Goal: Information Seeking & Learning: Learn about a topic

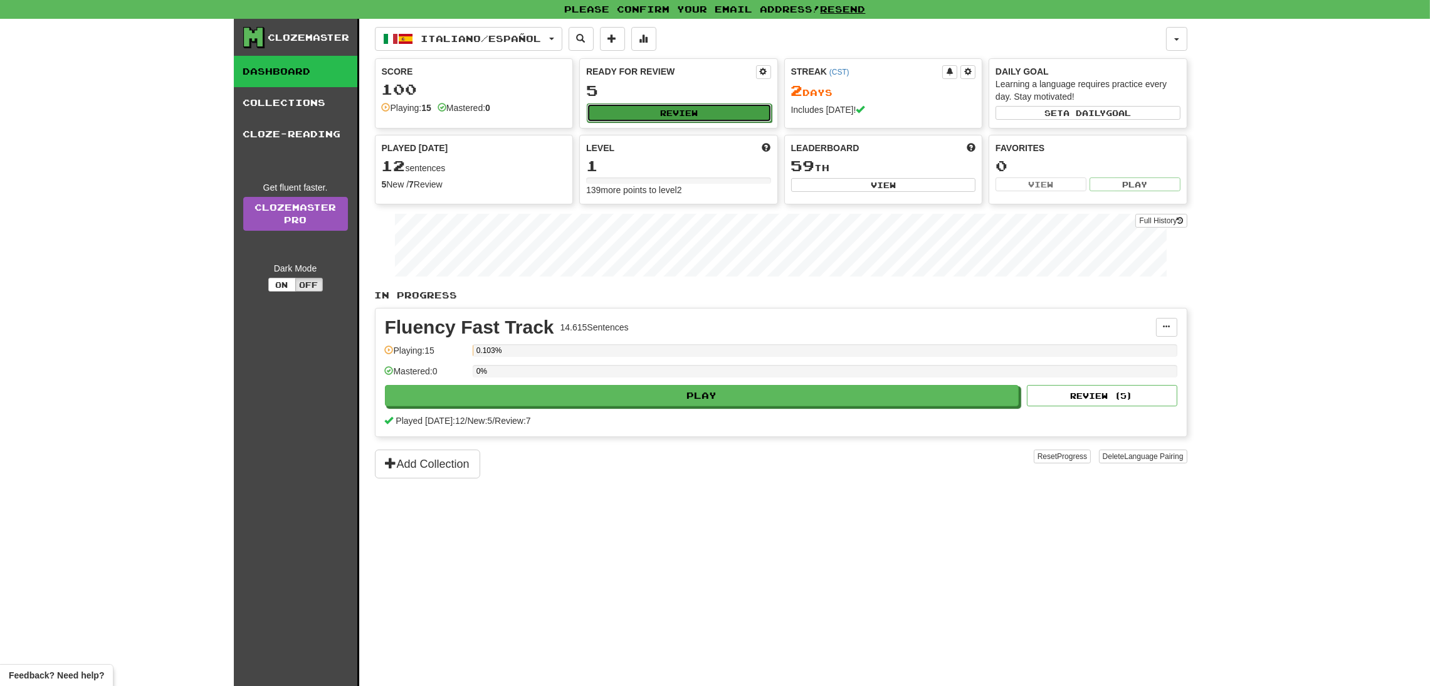
click at [672, 118] on button "Review" at bounding box center [679, 112] width 185 height 19
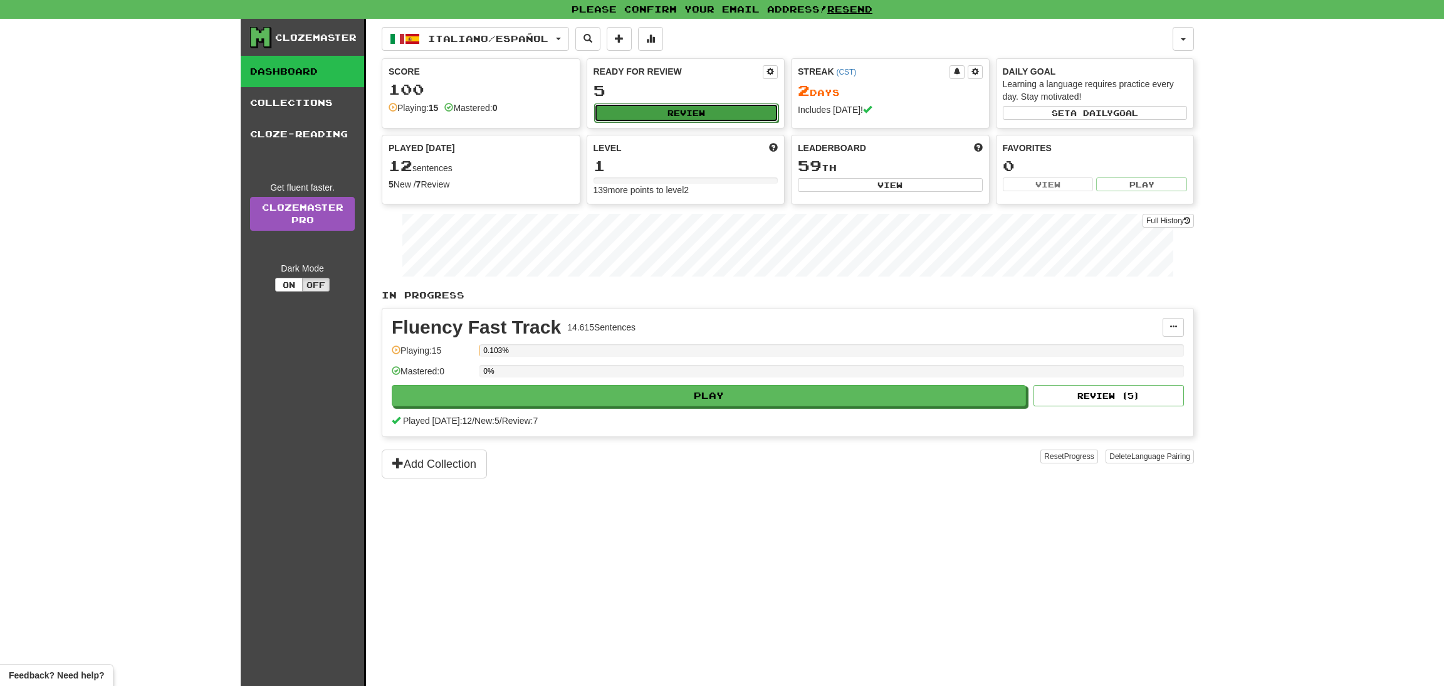
select select "**"
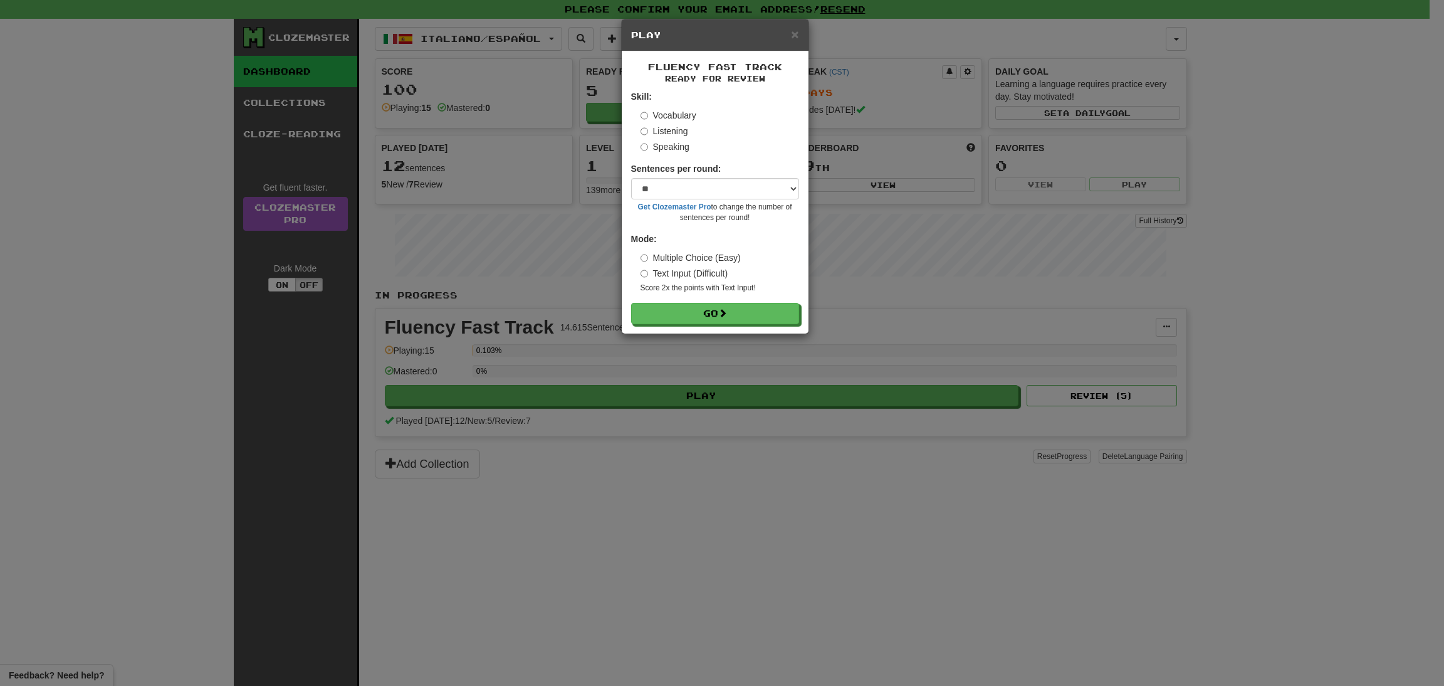
click at [786, 41] on h5 "Play" at bounding box center [715, 35] width 168 height 13
click at [797, 34] on span "×" at bounding box center [795, 34] width 8 height 14
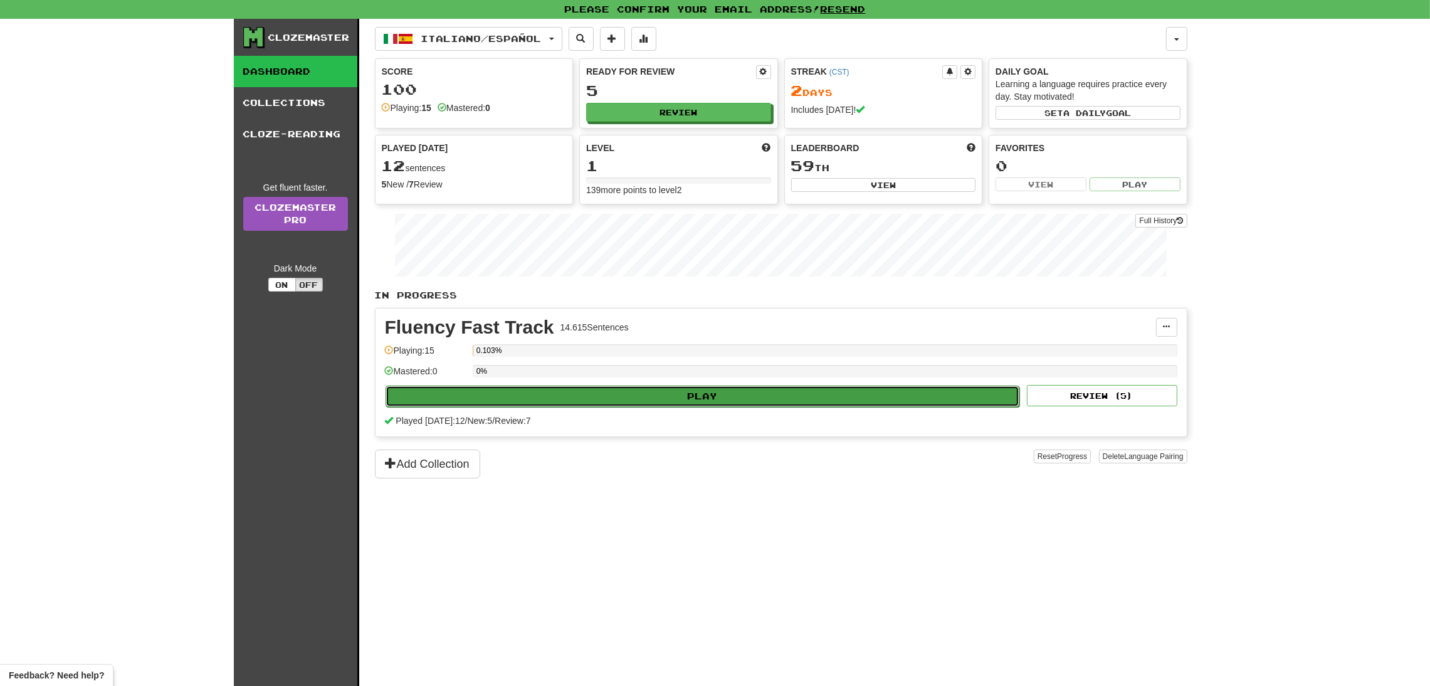
click at [631, 401] on button "Play" at bounding box center [703, 396] width 634 height 21
select select "**"
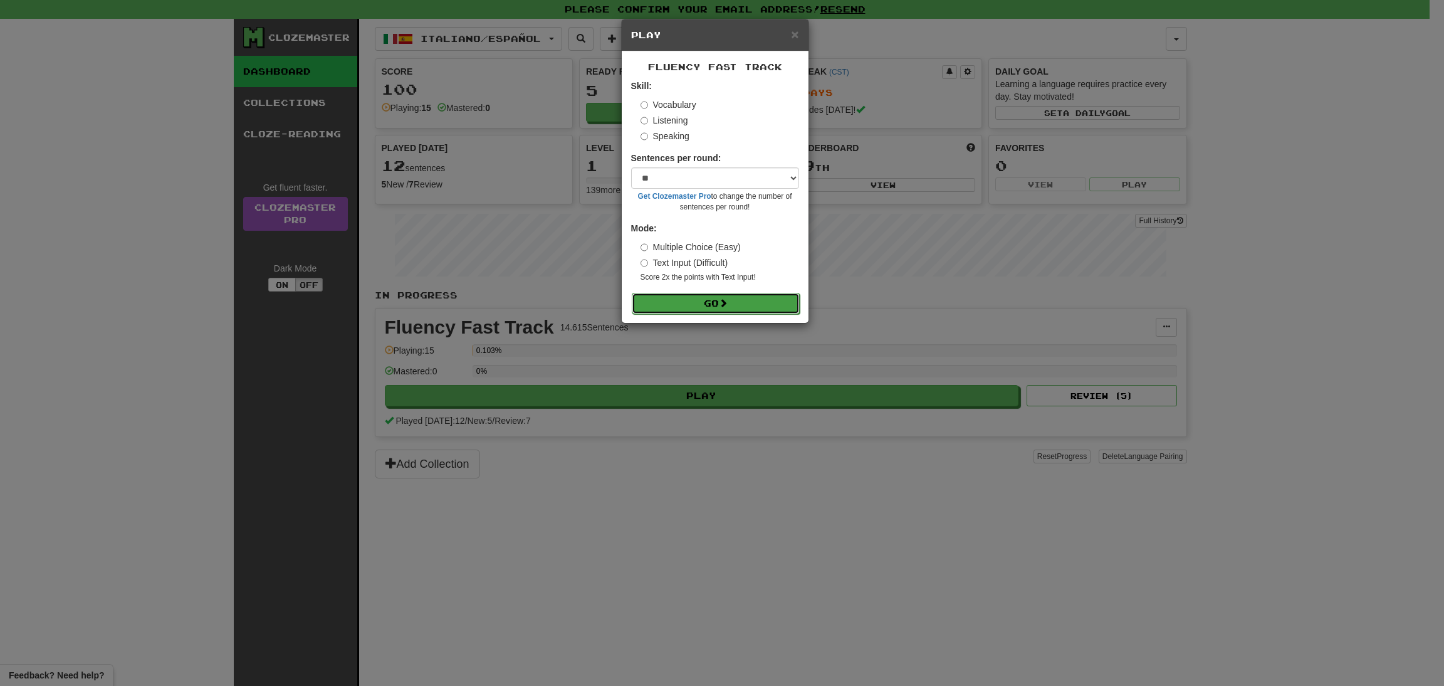
click at [732, 301] on button "Go" at bounding box center [716, 303] width 168 height 21
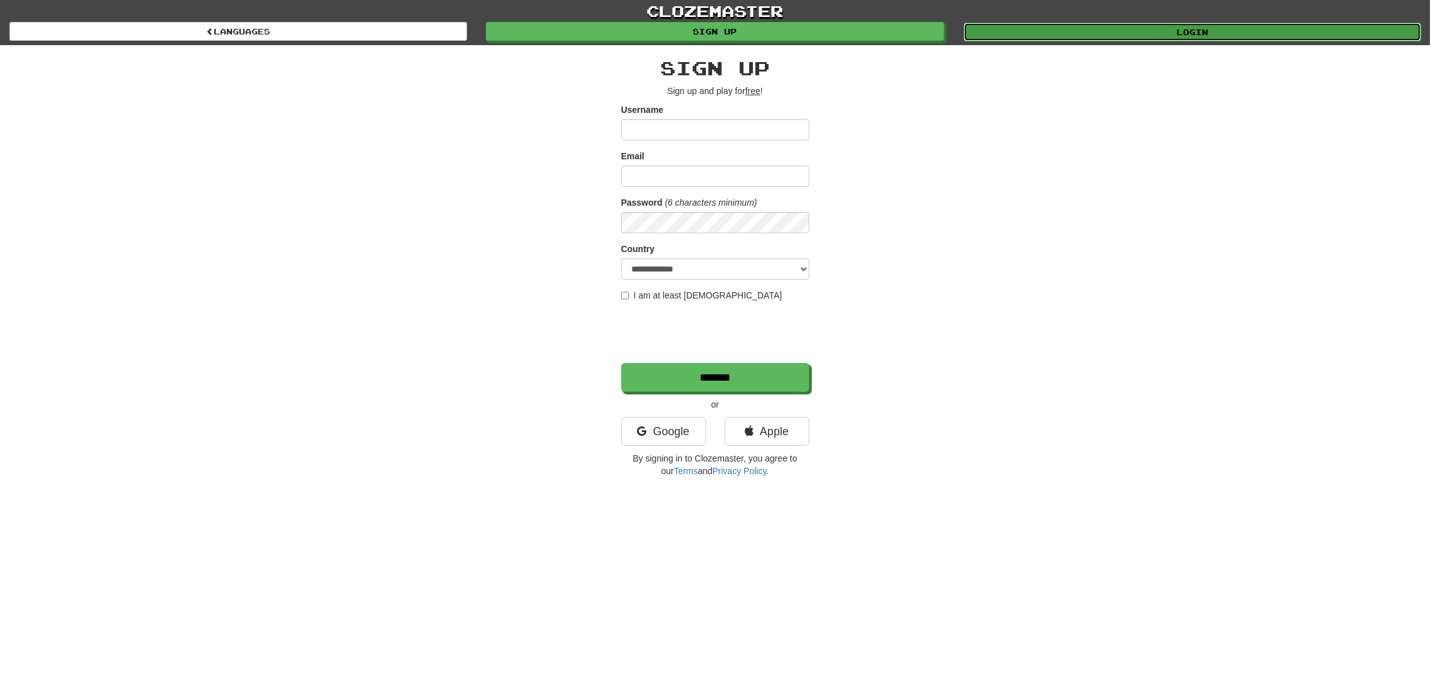
click at [1118, 29] on link "Login" at bounding box center [1193, 32] width 458 height 19
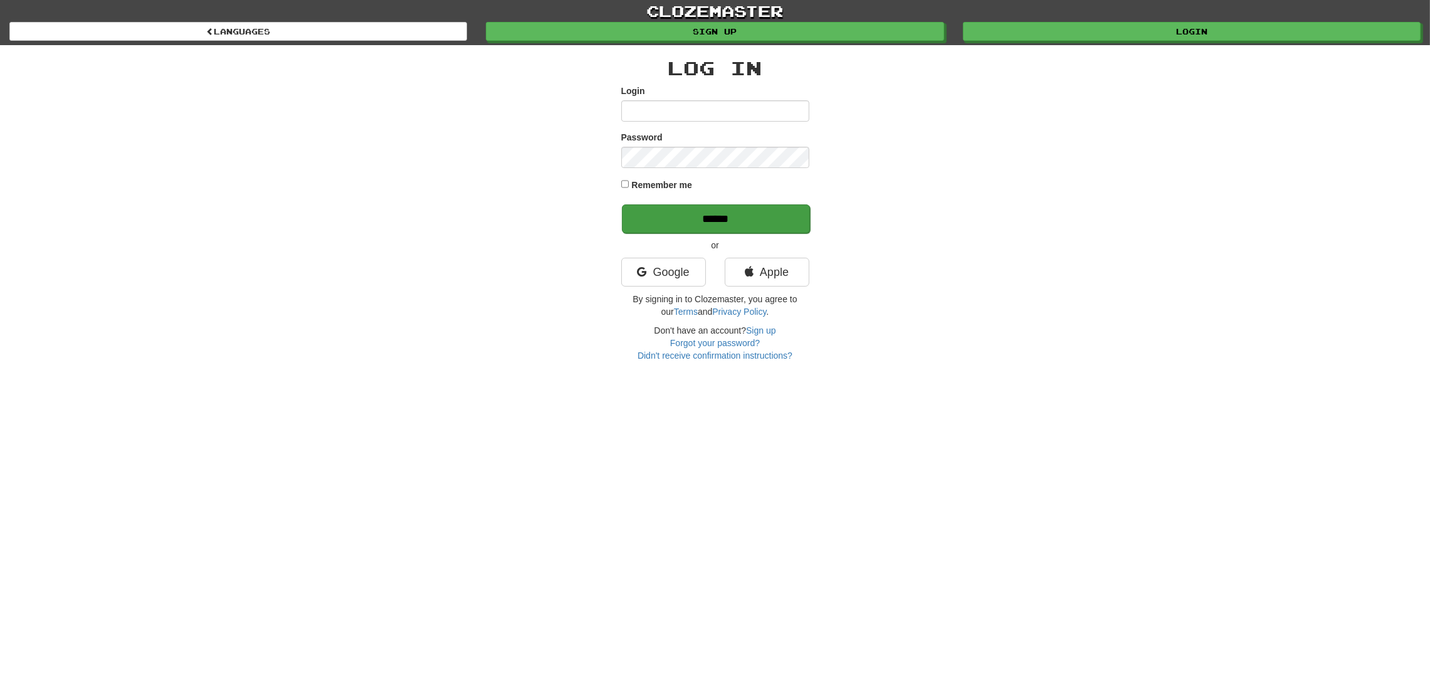
type input "*******"
click at [717, 206] on input "******" at bounding box center [716, 218] width 188 height 29
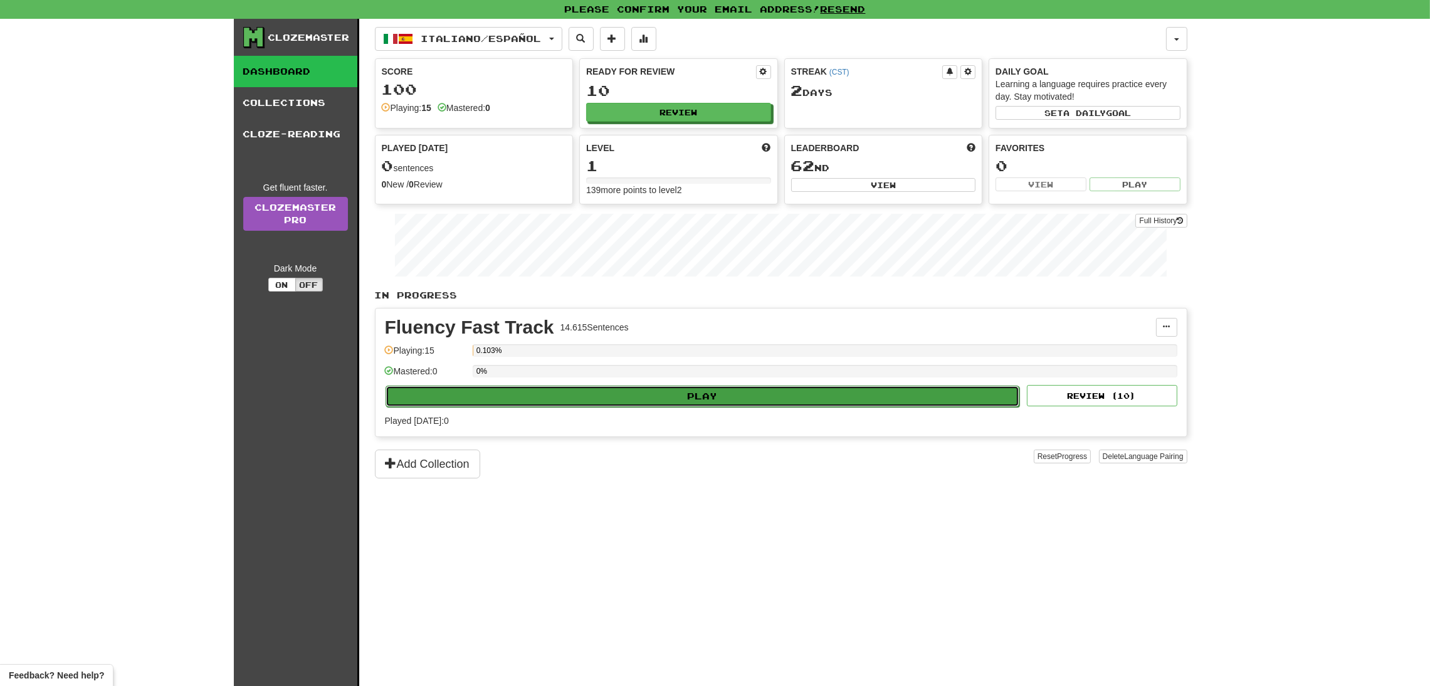
click at [634, 396] on button "Play" at bounding box center [703, 396] width 634 height 21
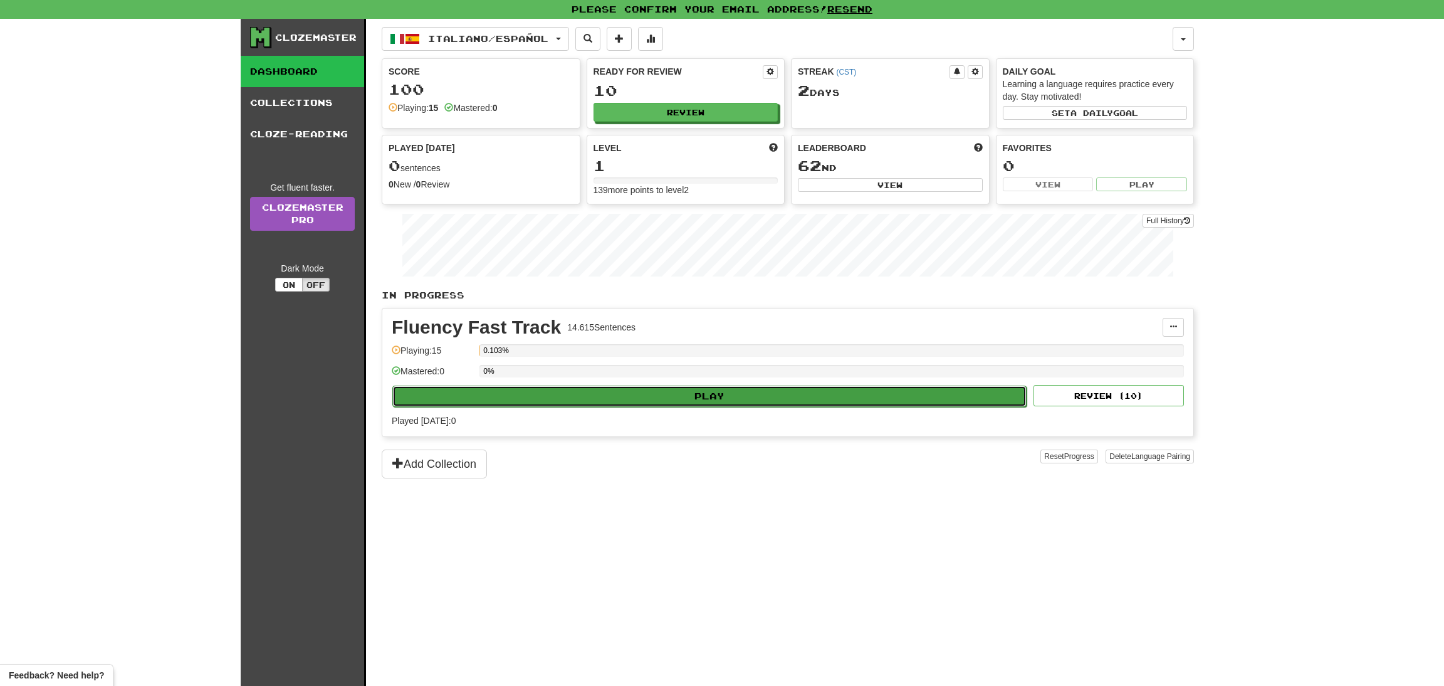
select select "**"
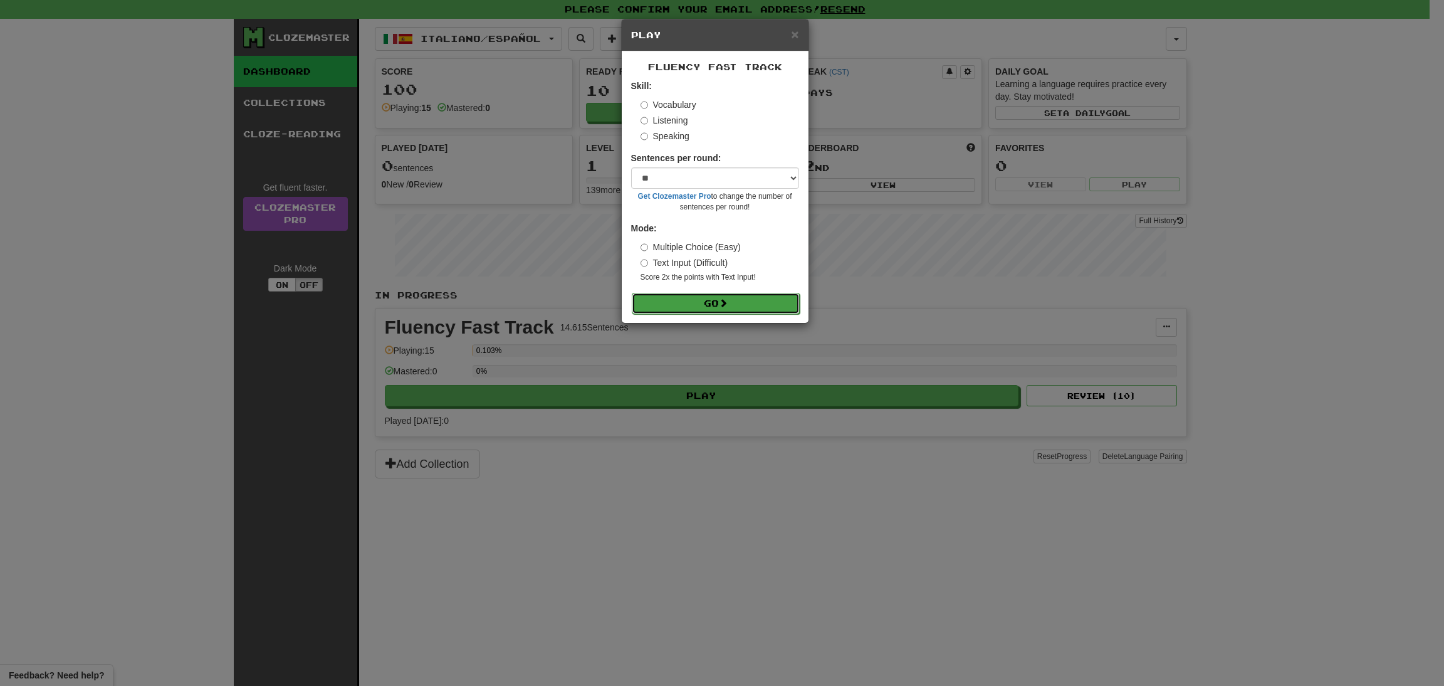
click at [732, 297] on button "Go" at bounding box center [716, 303] width 168 height 21
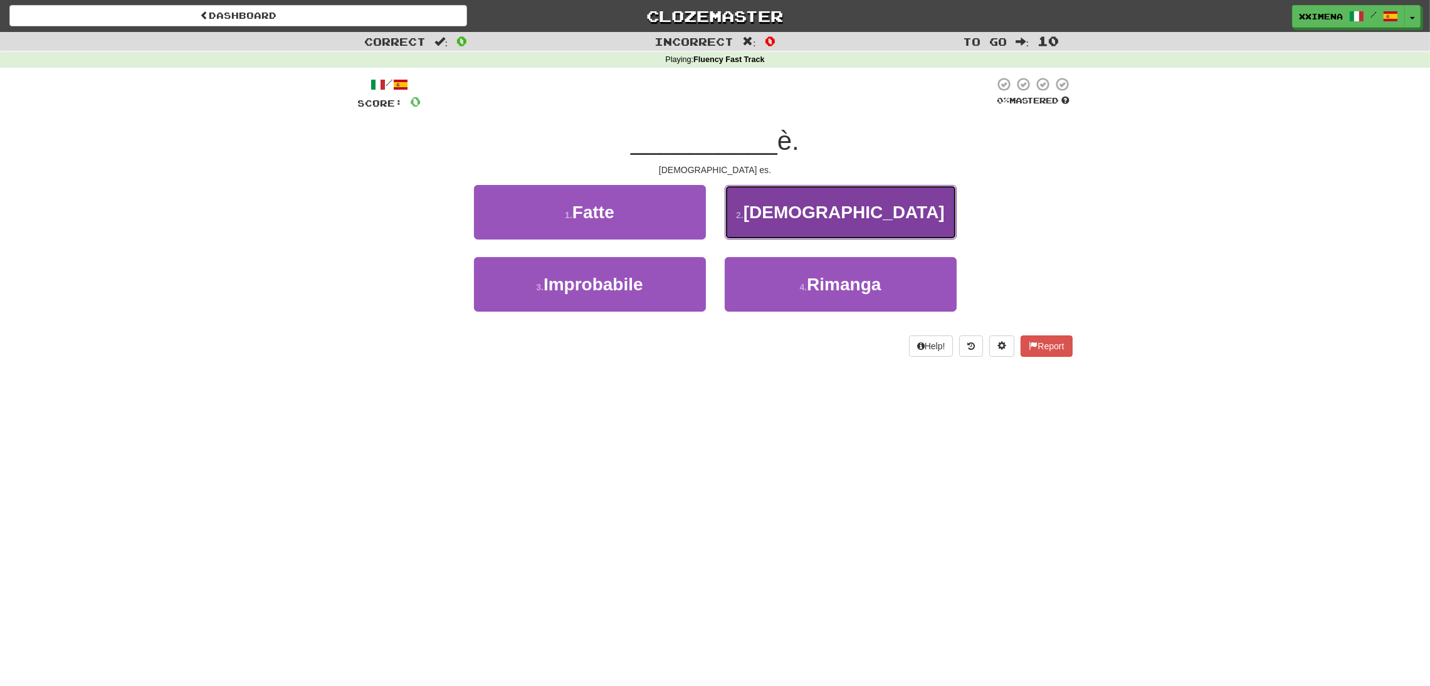
click at [772, 219] on button "2 . [DEMOGRAPHIC_DATA]" at bounding box center [841, 212] width 232 height 55
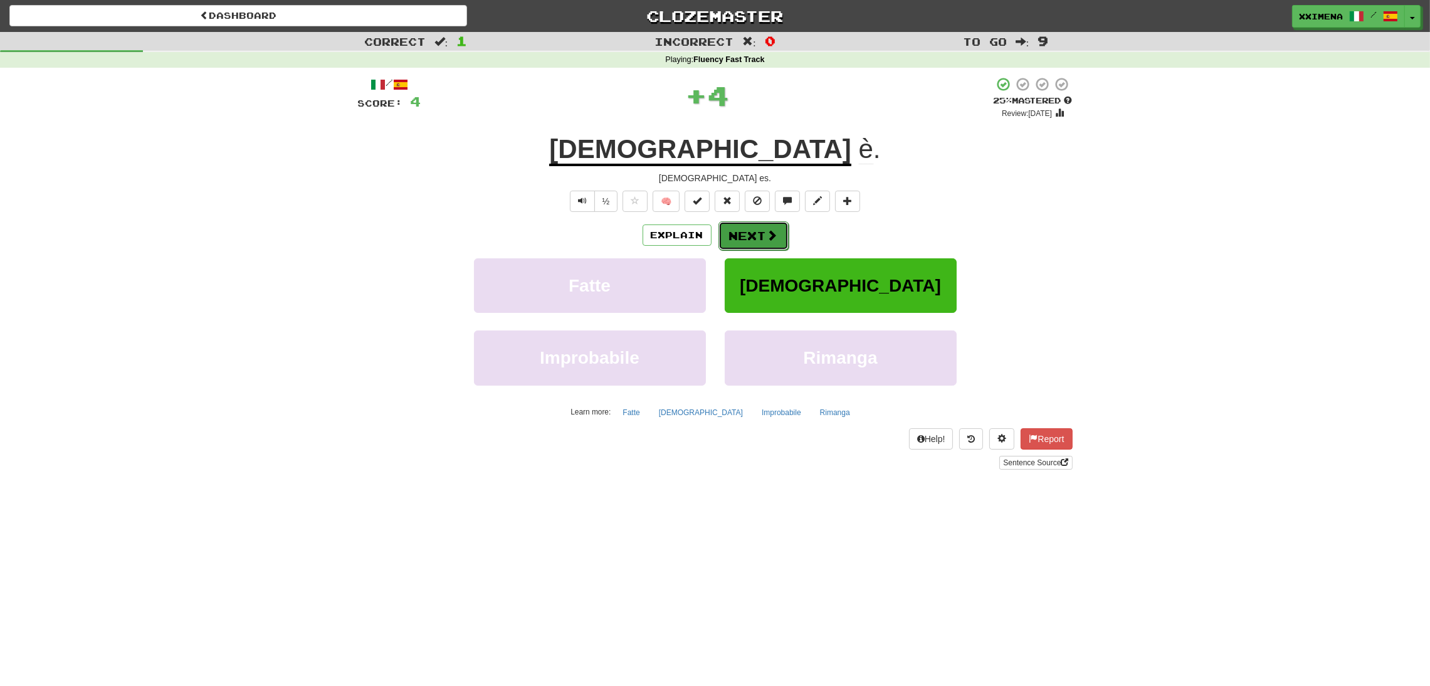
click at [746, 239] on button "Next" at bounding box center [753, 235] width 70 height 29
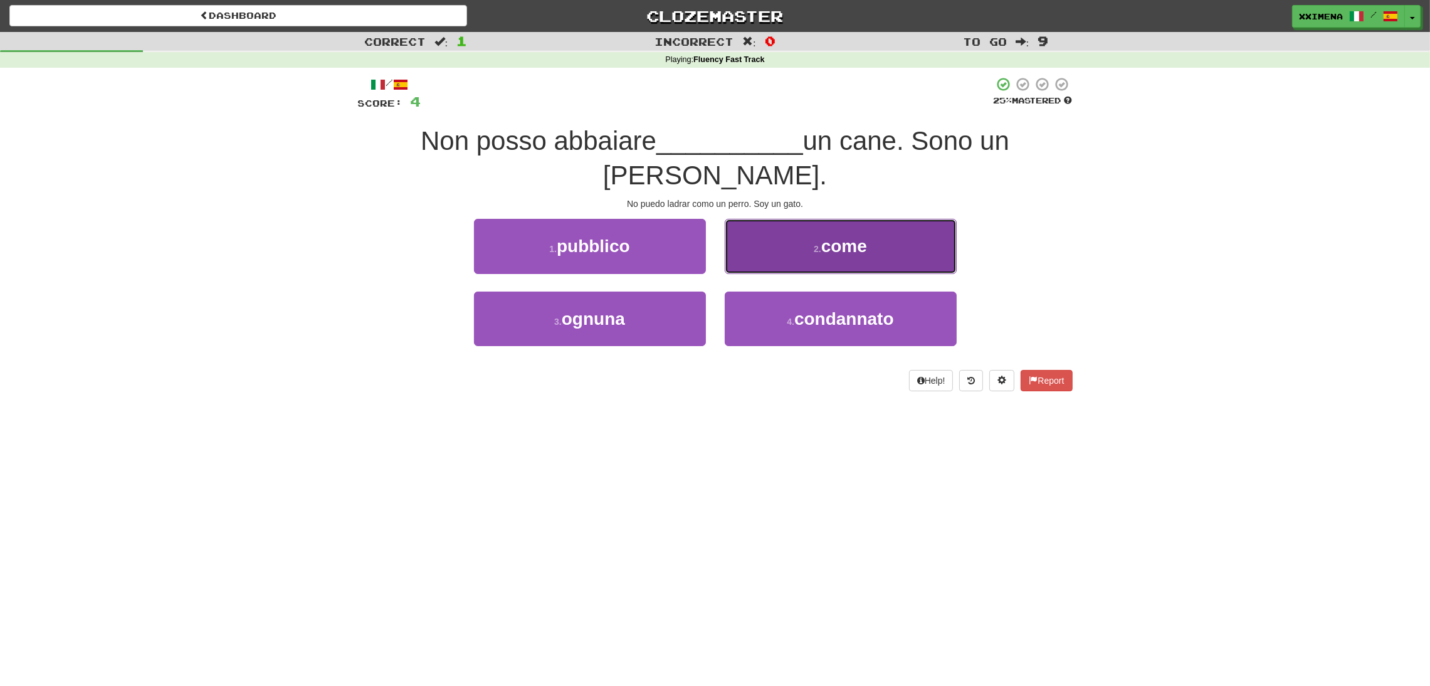
click at [783, 233] on button "2 . come" at bounding box center [841, 246] width 232 height 55
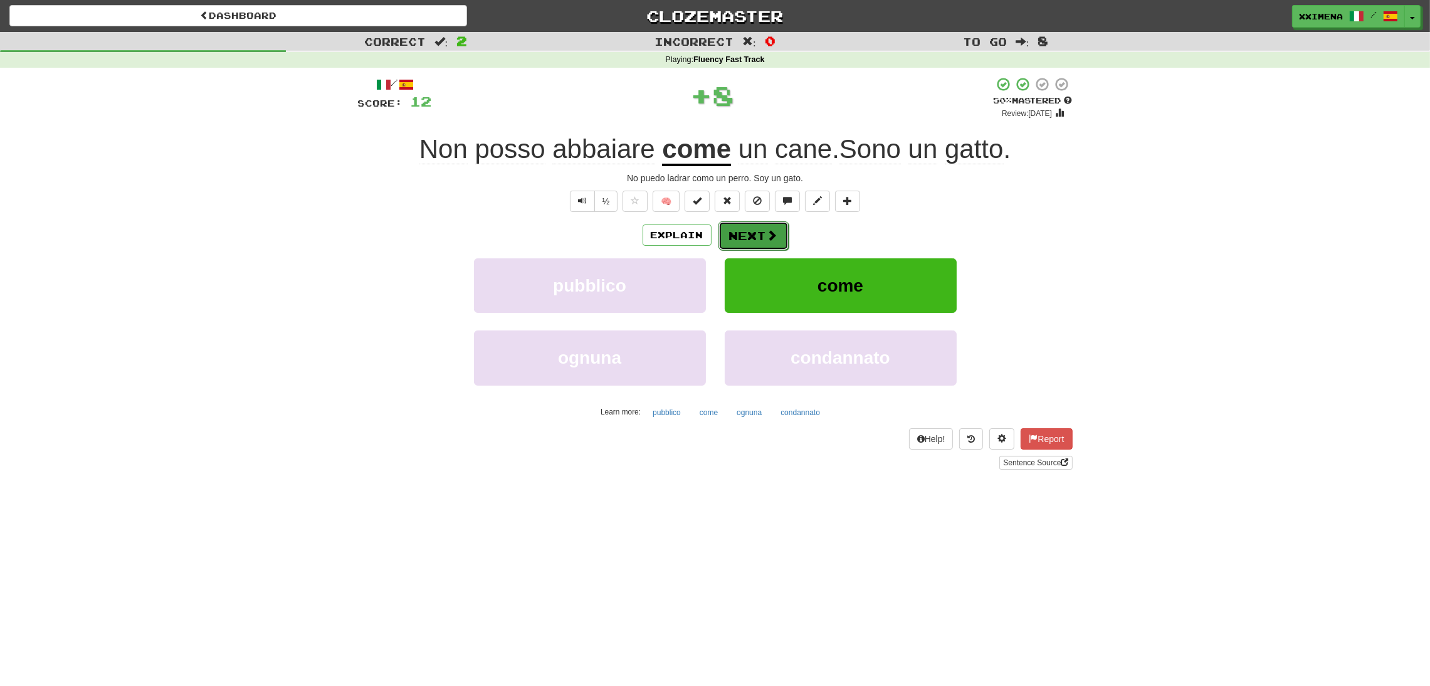
click at [757, 233] on button "Next" at bounding box center [753, 235] width 70 height 29
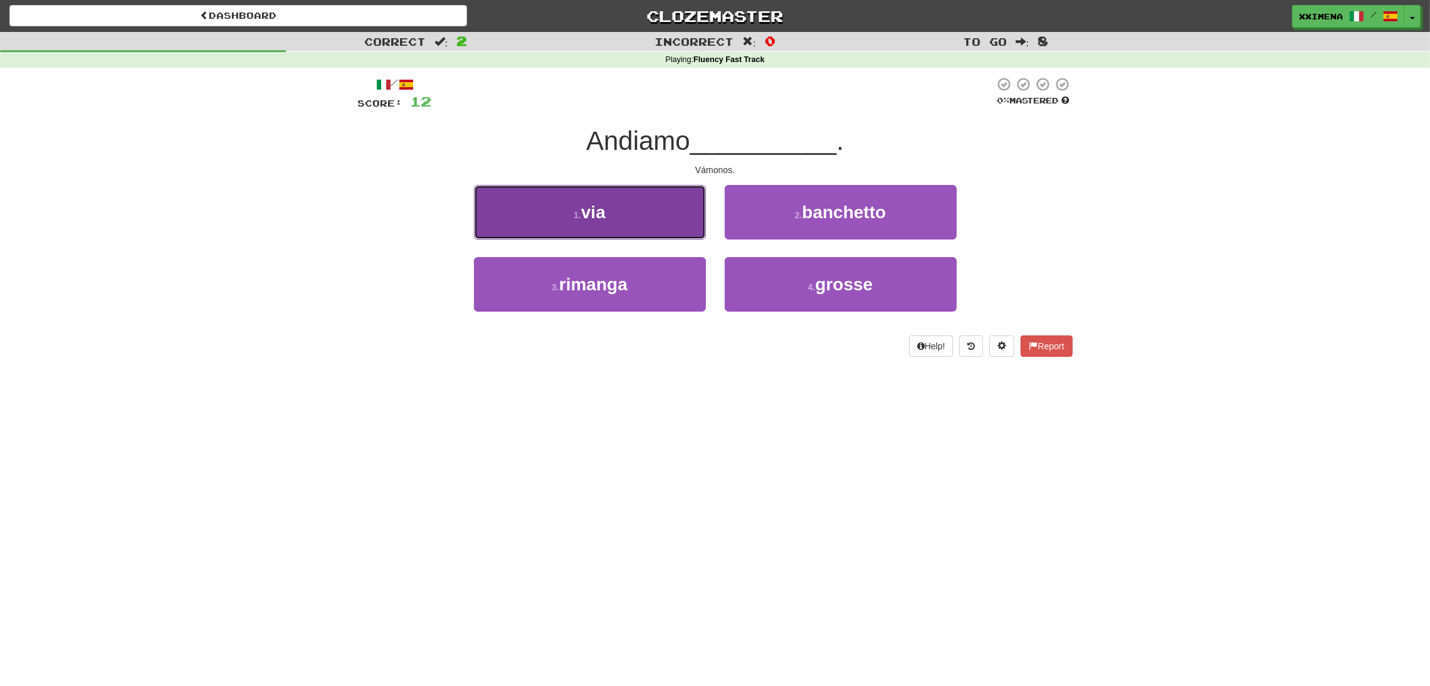
click at [653, 231] on button "1 . via" at bounding box center [590, 212] width 232 height 55
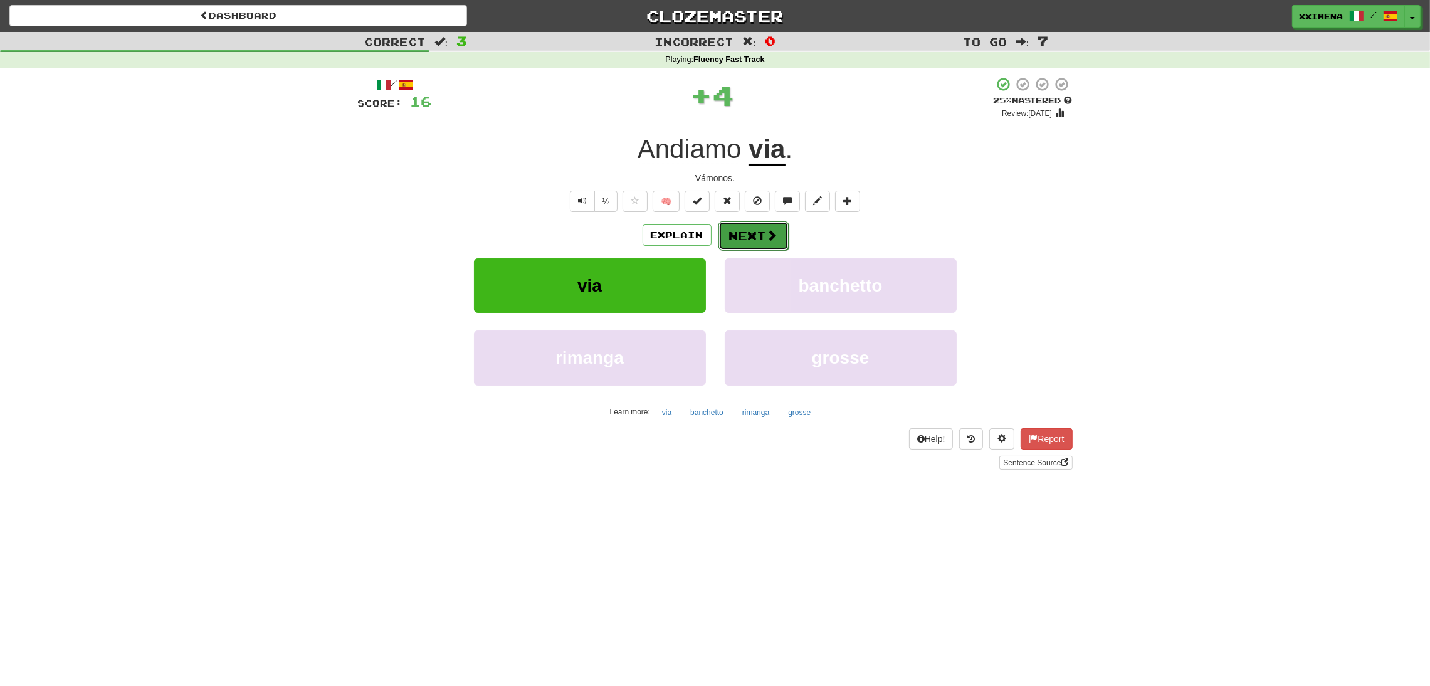
click at [736, 226] on button "Next" at bounding box center [753, 235] width 70 height 29
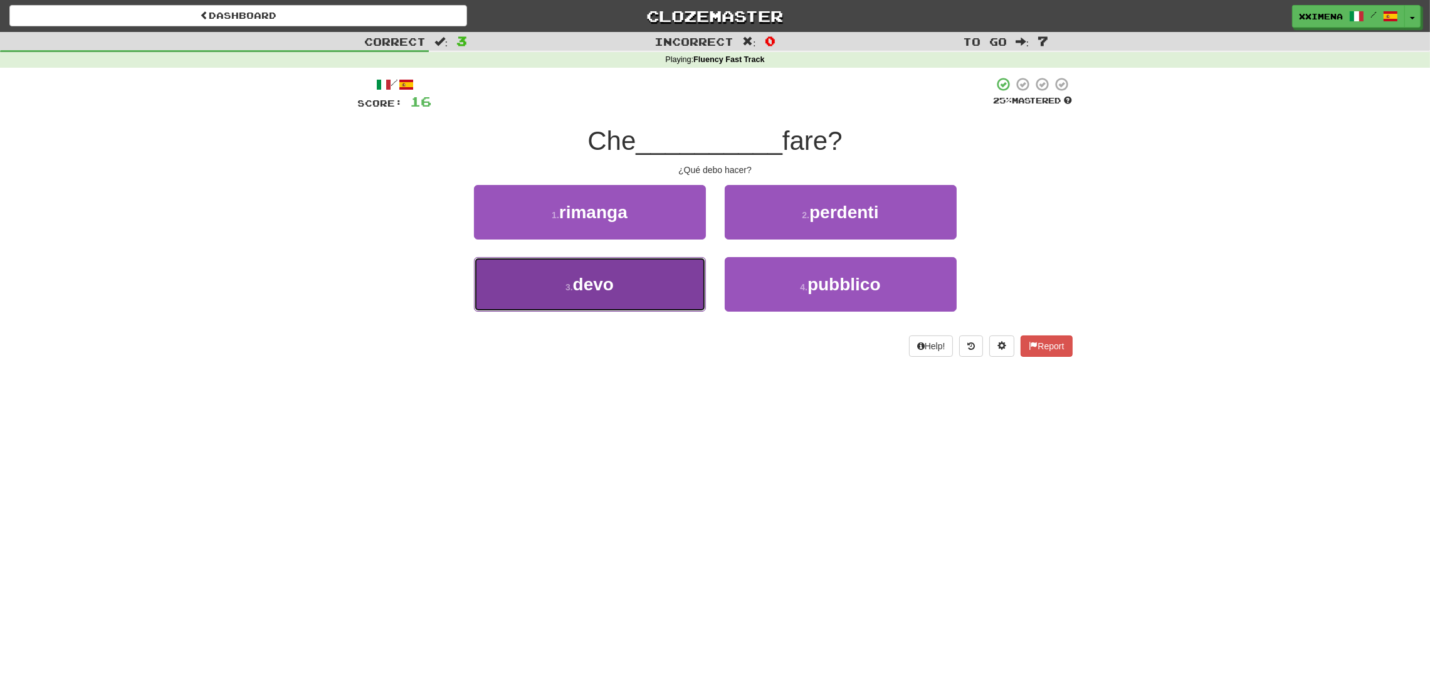
click at [663, 301] on button "3 . devo" at bounding box center [590, 284] width 232 height 55
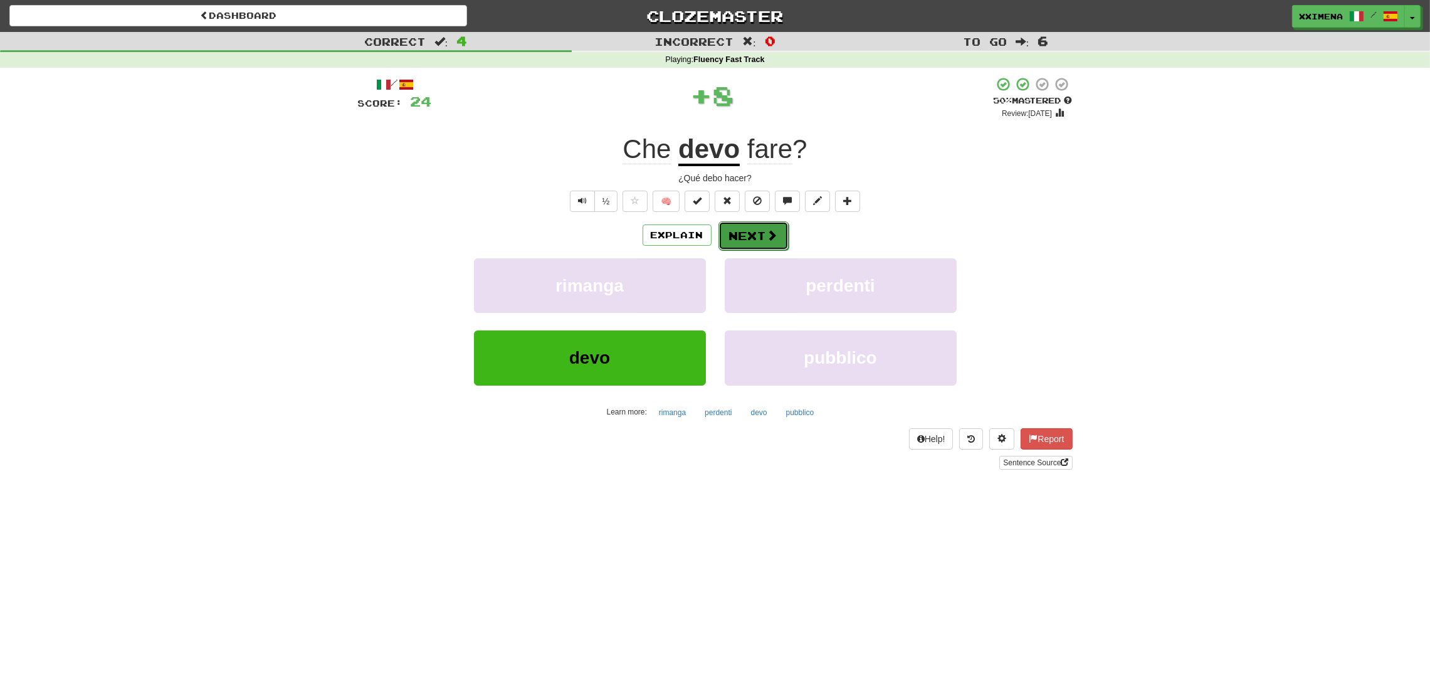
click at [755, 245] on button "Next" at bounding box center [753, 235] width 70 height 29
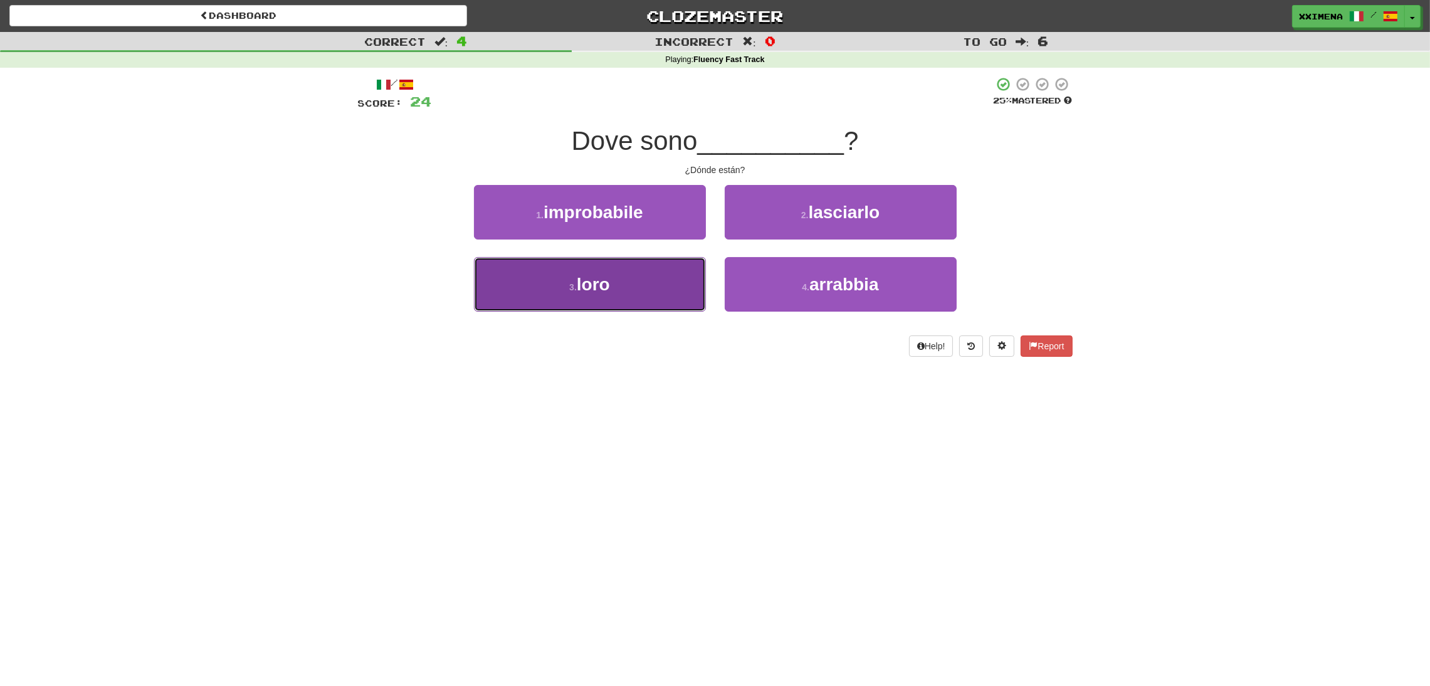
click at [680, 271] on button "3 . loro" at bounding box center [590, 284] width 232 height 55
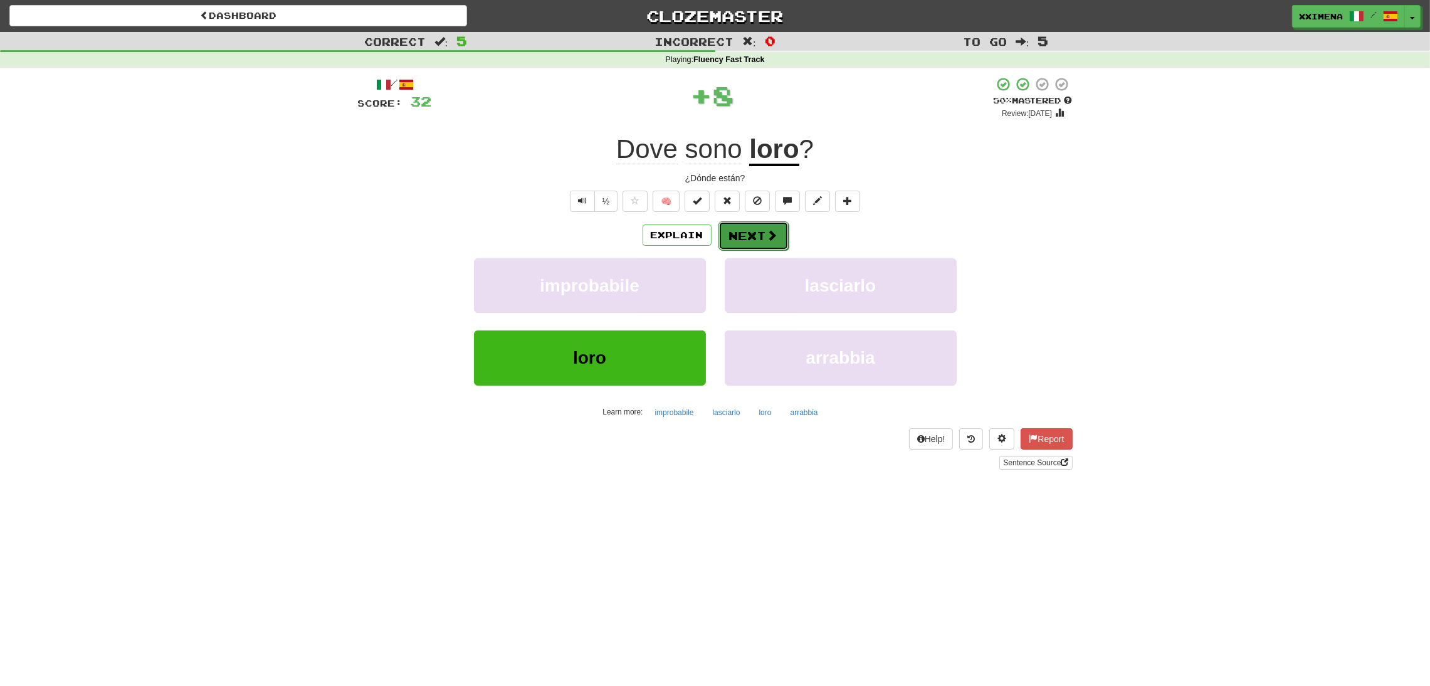
click at [751, 237] on button "Next" at bounding box center [753, 235] width 70 height 29
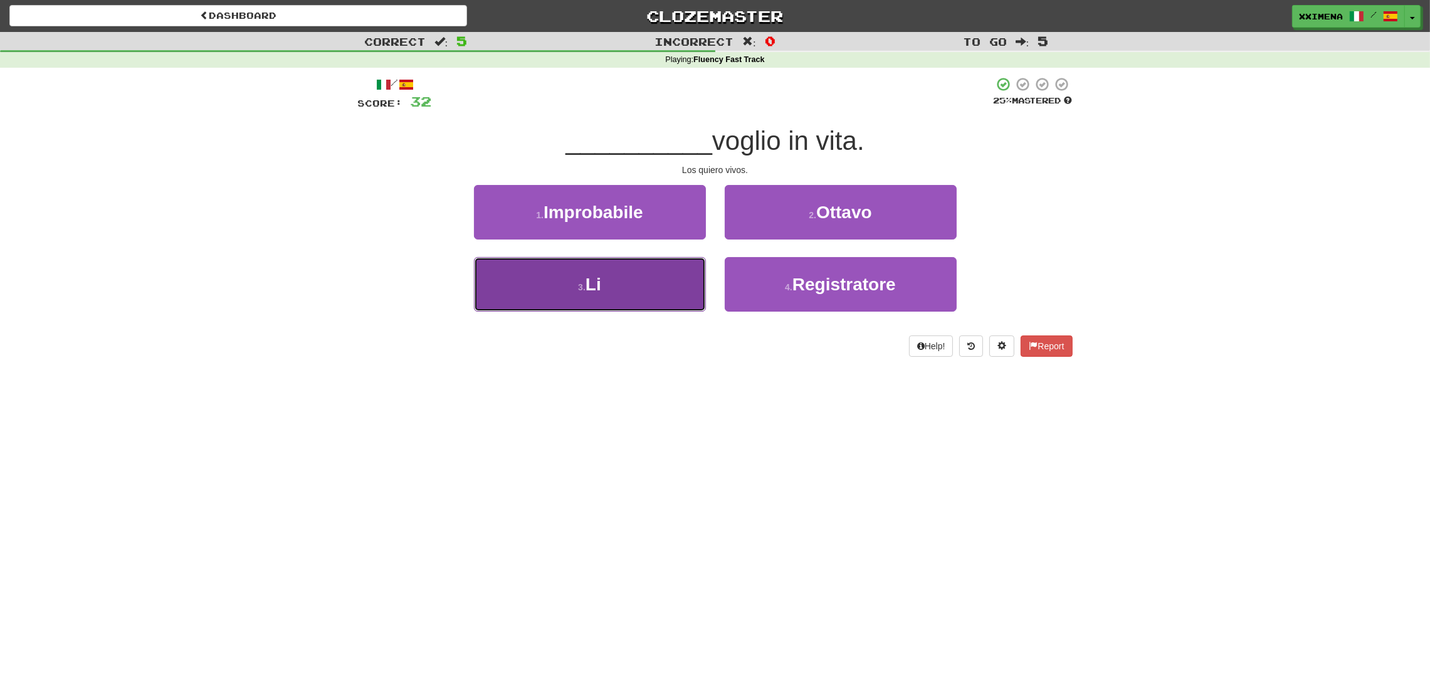
click at [684, 274] on button "3 . Li" at bounding box center [590, 284] width 232 height 55
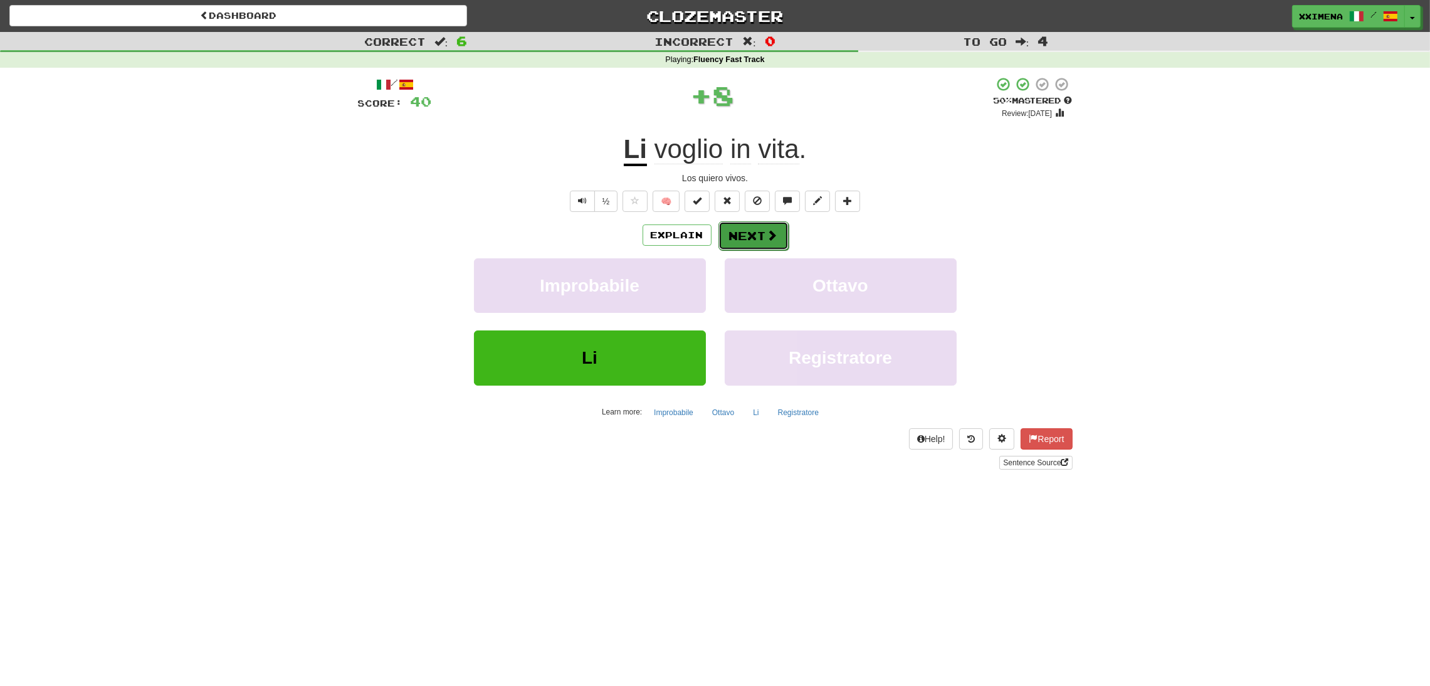
click at [774, 233] on span at bounding box center [772, 234] width 11 height 11
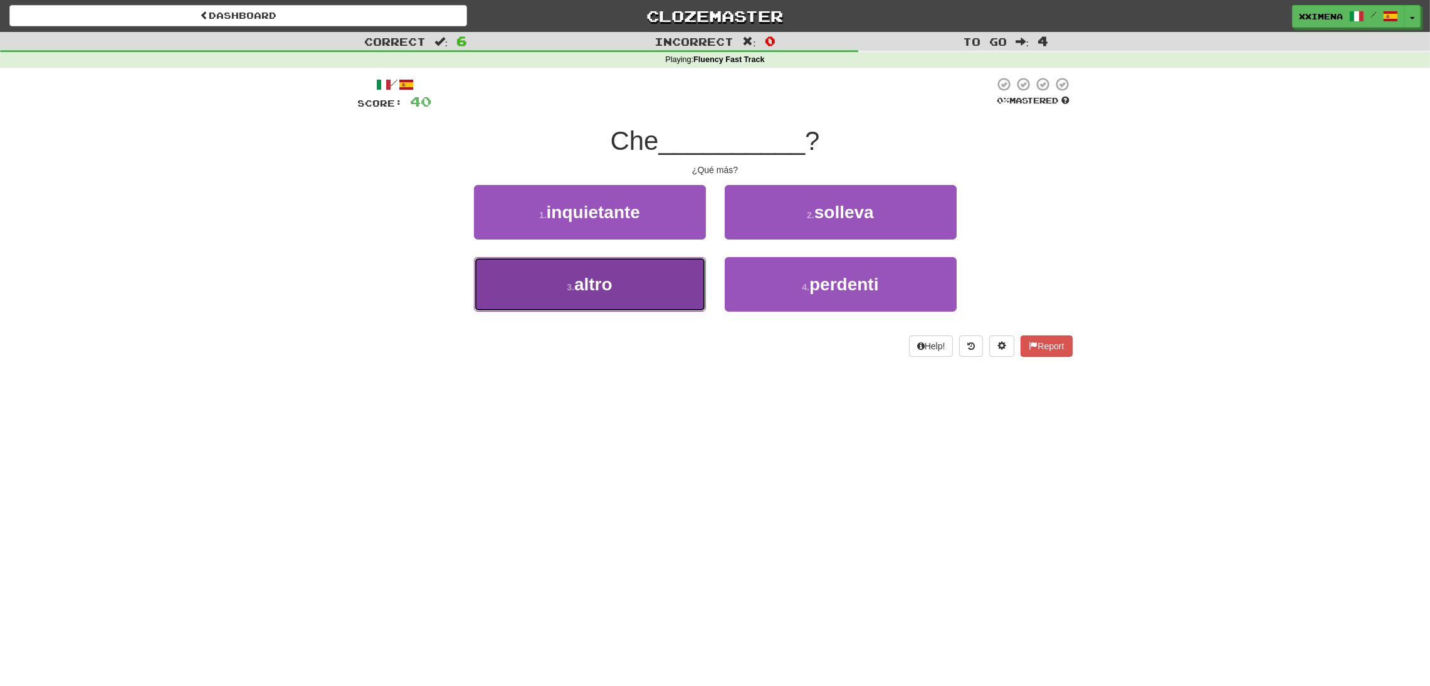
click at [651, 297] on button "3 . altro" at bounding box center [590, 284] width 232 height 55
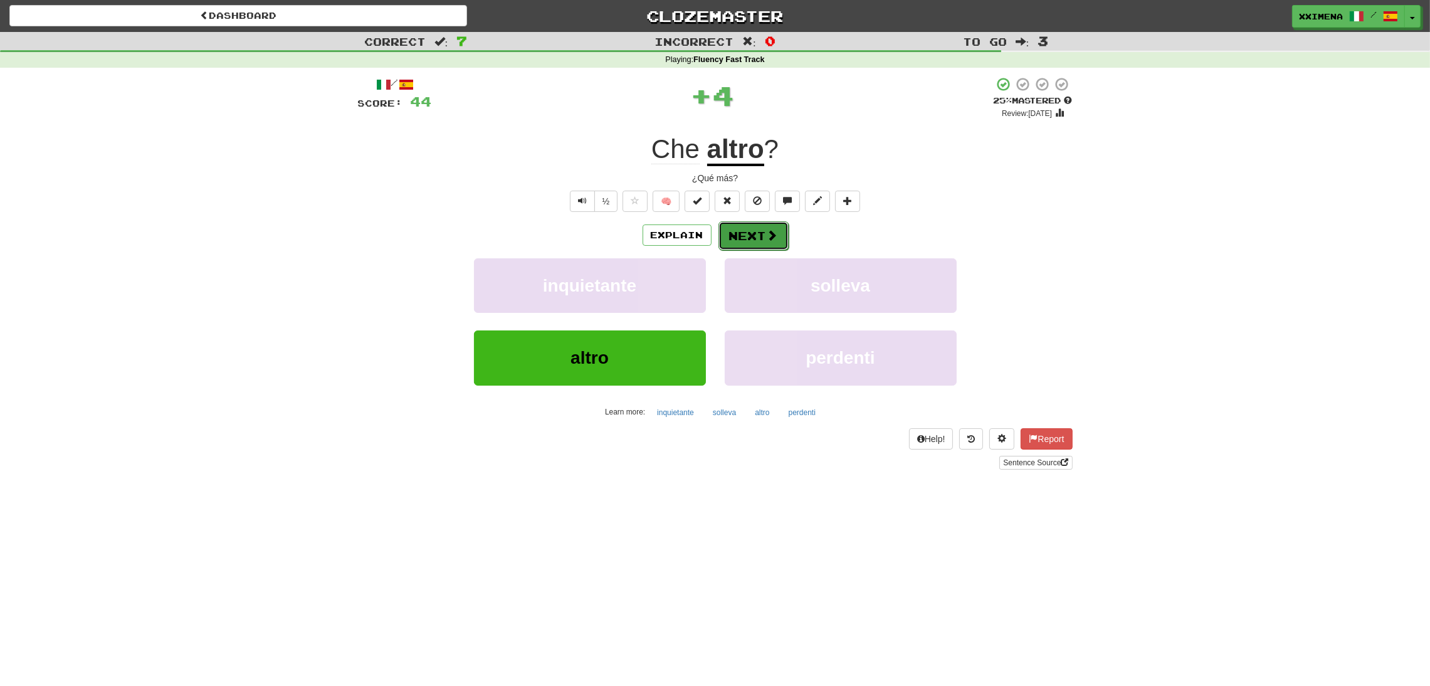
click at [735, 239] on button "Next" at bounding box center [753, 235] width 70 height 29
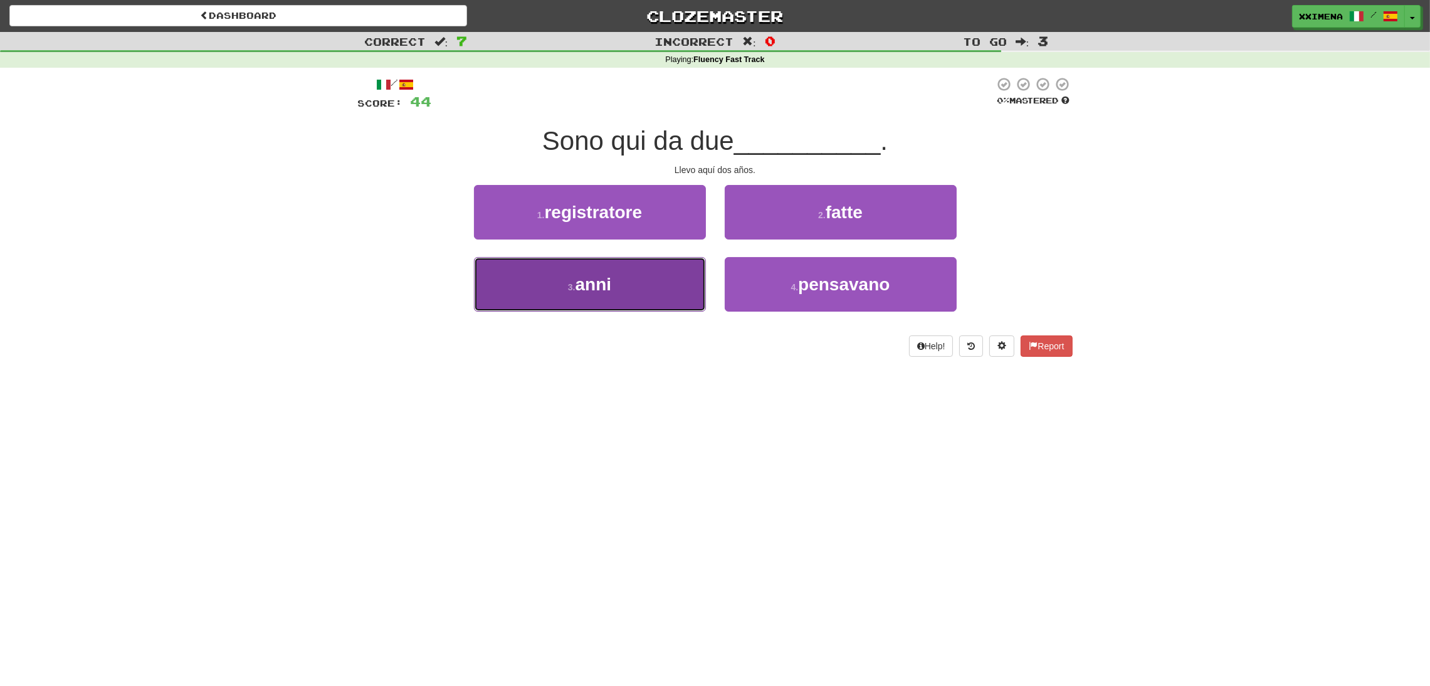
click at [657, 276] on button "3 . anni" at bounding box center [590, 284] width 232 height 55
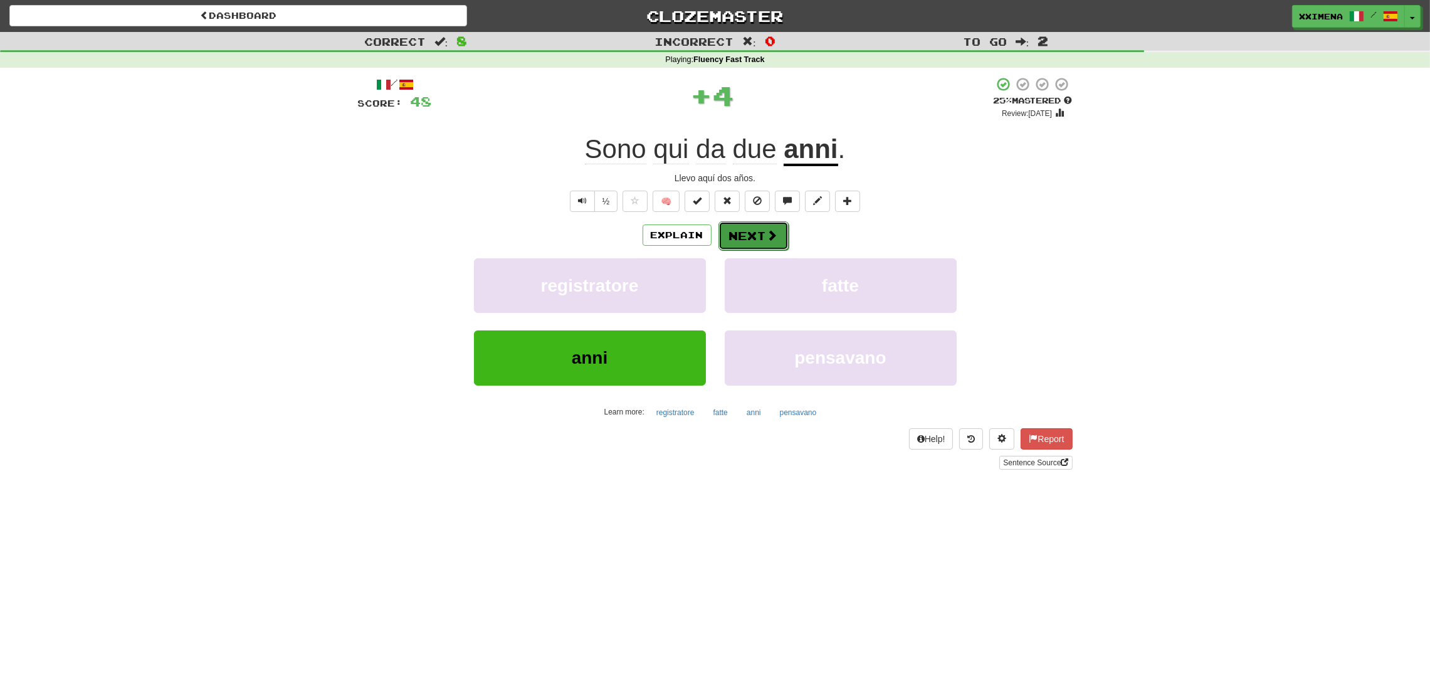
click at [768, 236] on span at bounding box center [772, 234] width 11 height 11
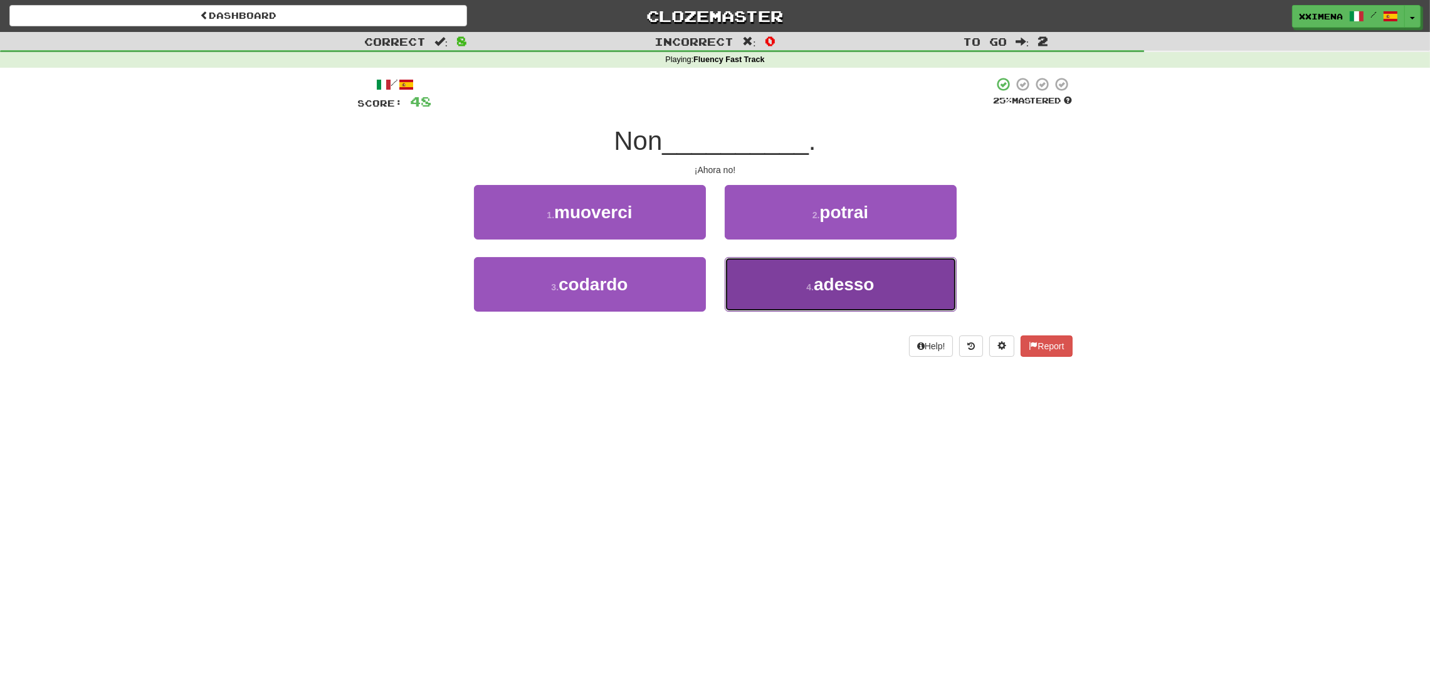
click at [786, 281] on button "4 . adesso" at bounding box center [841, 284] width 232 height 55
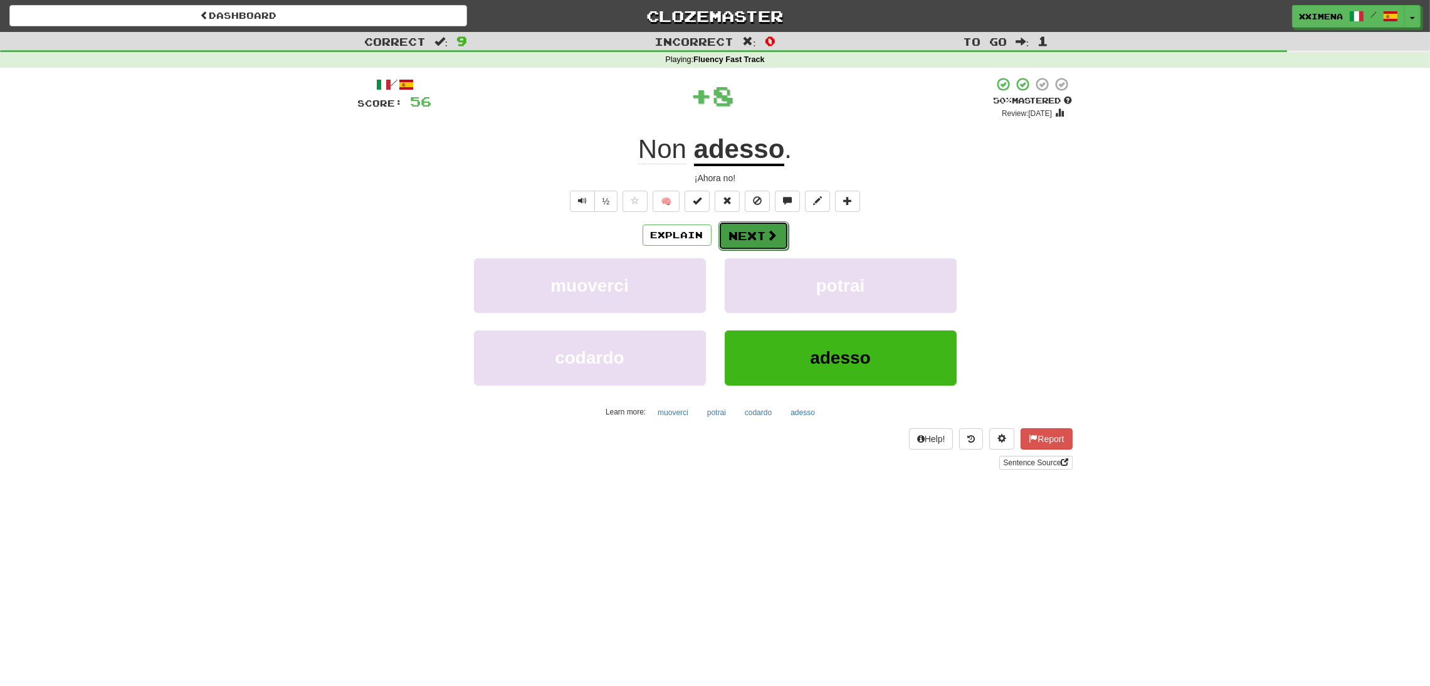
click at [755, 239] on button "Next" at bounding box center [753, 235] width 70 height 29
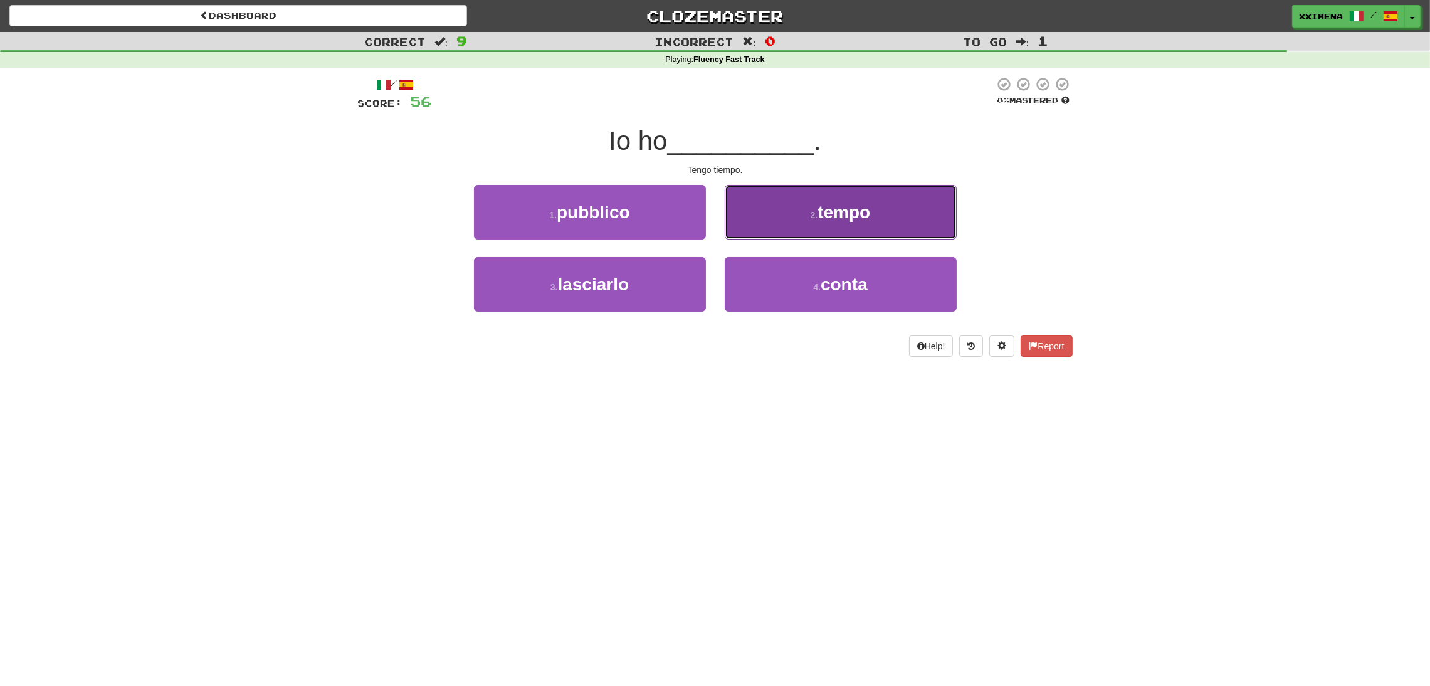
click at [755, 214] on button "2 . tempo" at bounding box center [841, 212] width 232 height 55
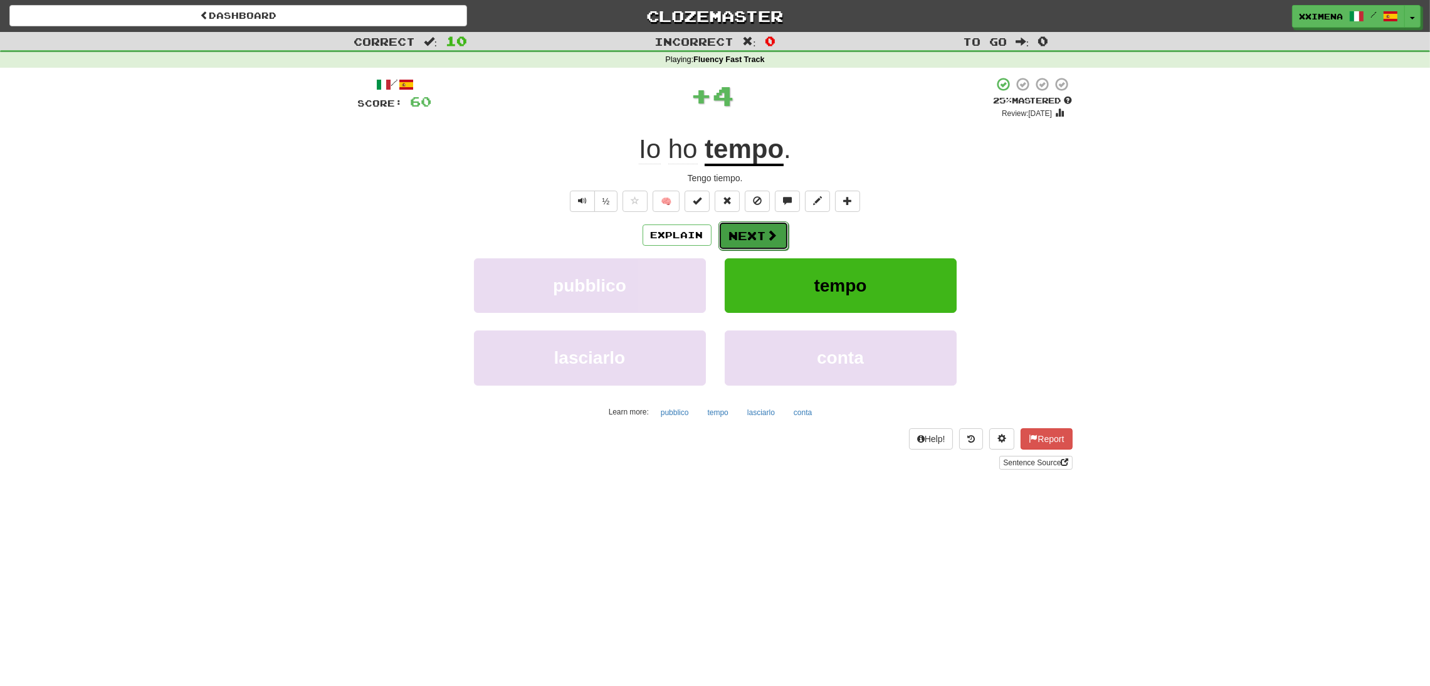
click at [762, 233] on button "Next" at bounding box center [753, 235] width 70 height 29
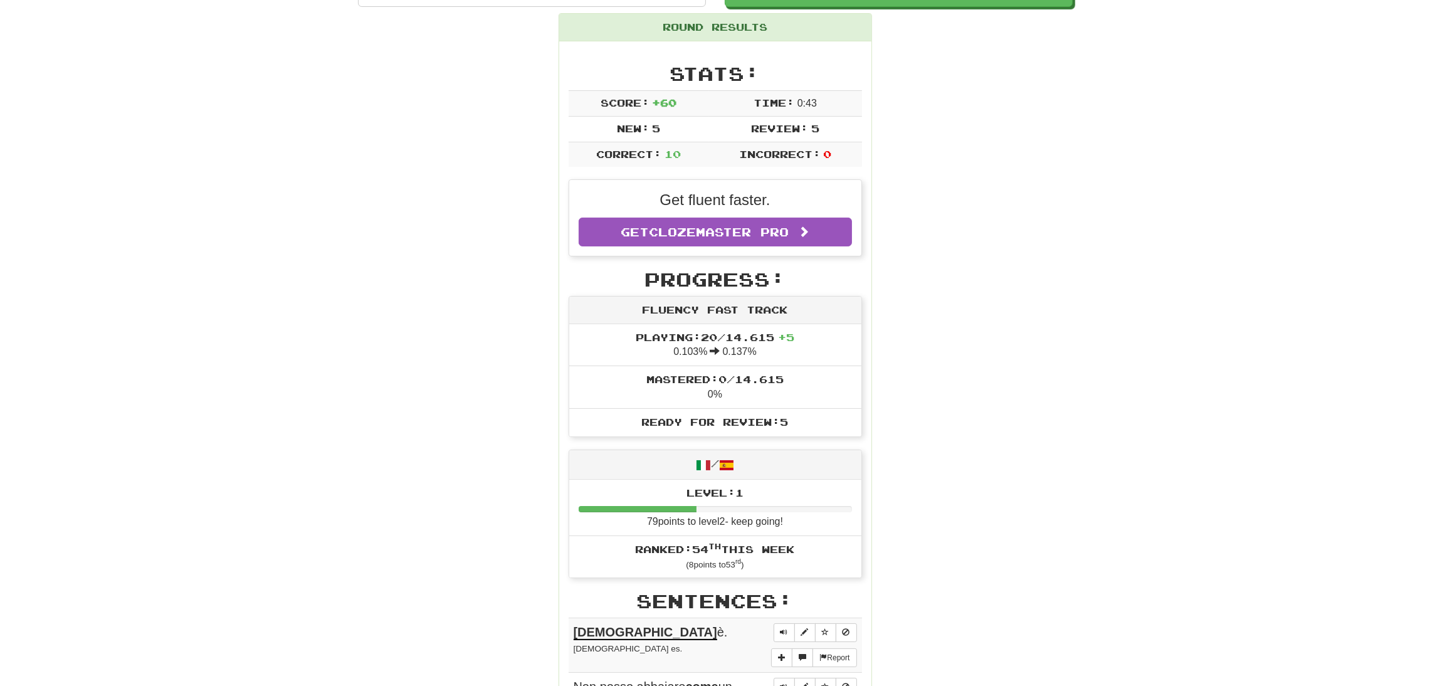
scroll to position [142, 0]
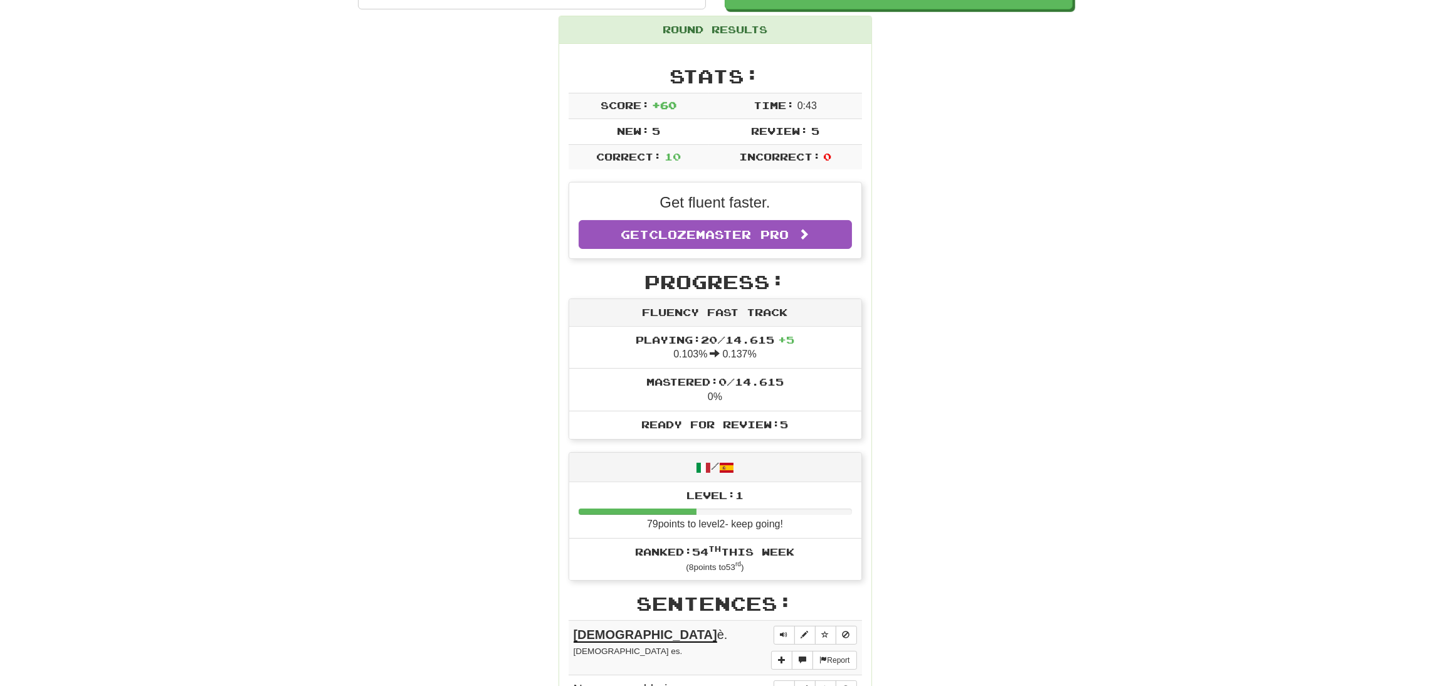
click at [234, 48] on div "Correct : 10 Incorrect : 0 To go : 0 Playing : Fluency Fast Track Round Complet…" at bounding box center [715, 558] width 1430 height 1337
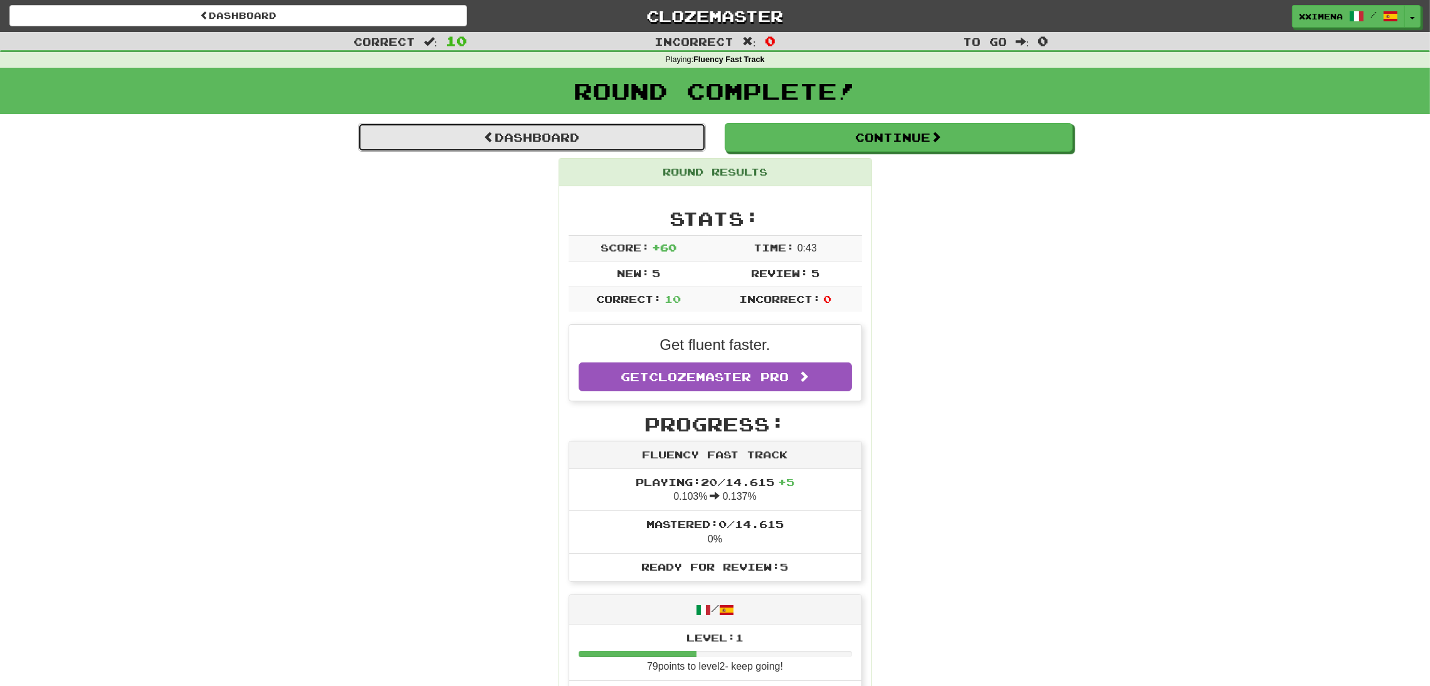
click at [513, 132] on link "Dashboard" at bounding box center [532, 137] width 348 height 29
